Goal: Find specific page/section: Find specific page/section

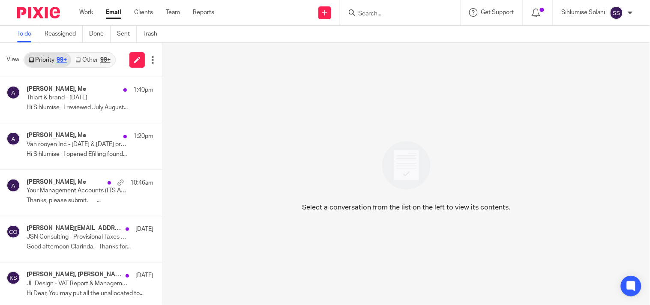
click at [421, 6] on div at bounding box center [400, 12] width 120 height 25
click at [387, 11] on input "Search" at bounding box center [395, 14] width 77 height 8
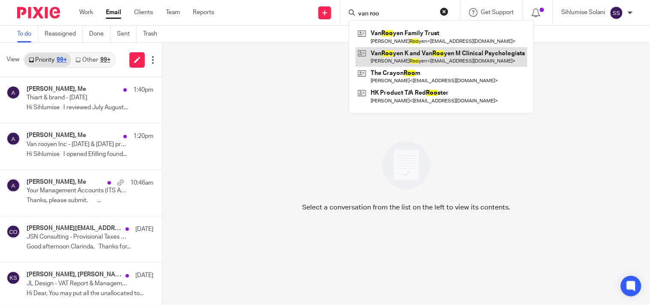
type input "van roo"
click at [380, 48] on link at bounding box center [442, 57] width 172 height 20
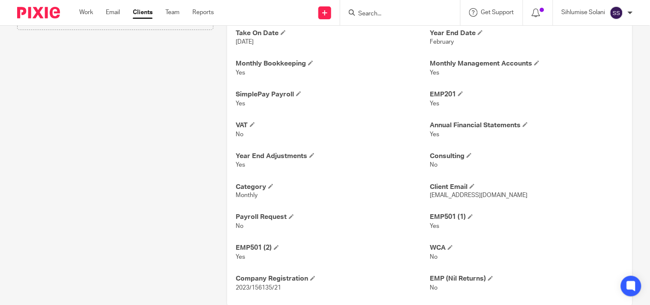
scroll to position [242, 0]
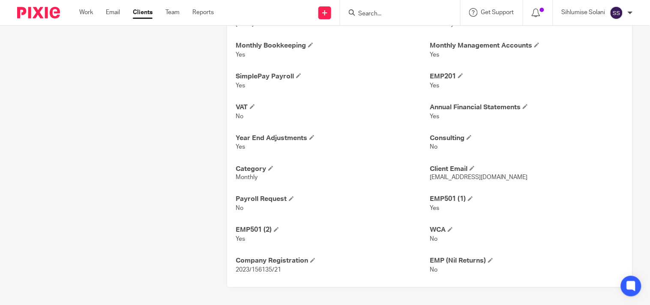
click at [179, 303] on div "Client contacts [PERSON_NAME] [EMAIL_ADDRESS][DOMAIN_NAME] Edit contact Create …" at bounding box center [325, 68] width 650 height 473
